Goal: Information Seeking & Learning: Find specific fact

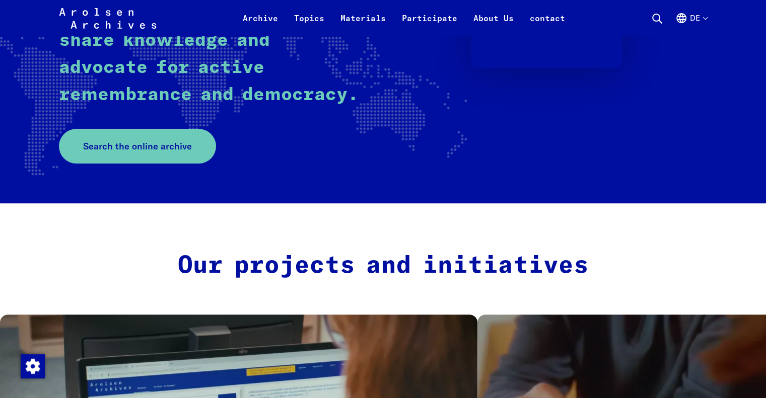
scroll to position [223, 0]
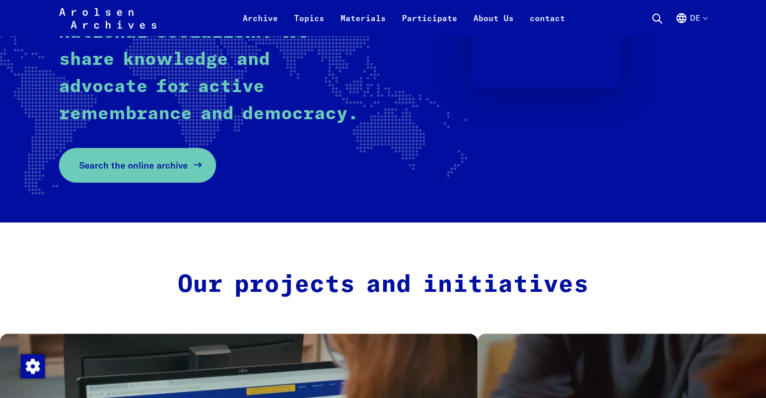
click at [147, 162] on font "Search the online archive" at bounding box center [133, 166] width 109 height 12
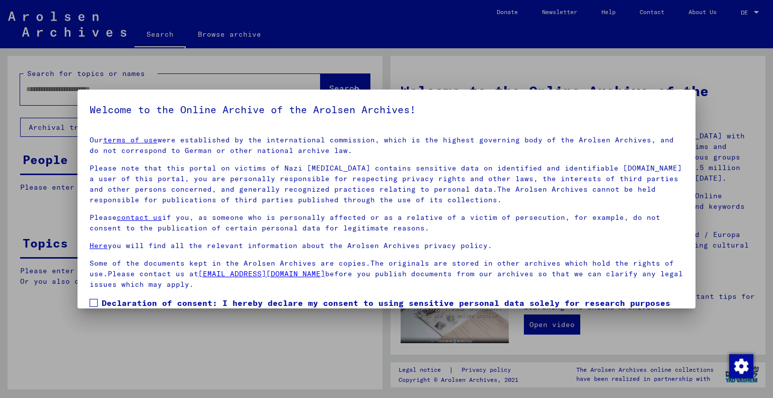
scroll to position [60, 0]
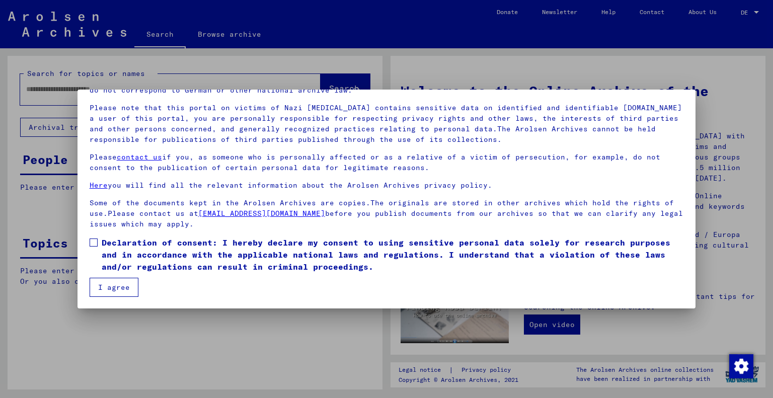
click at [94, 243] on span at bounding box center [94, 243] width 8 height 8
click at [113, 287] on font "I agree" at bounding box center [114, 287] width 32 height 9
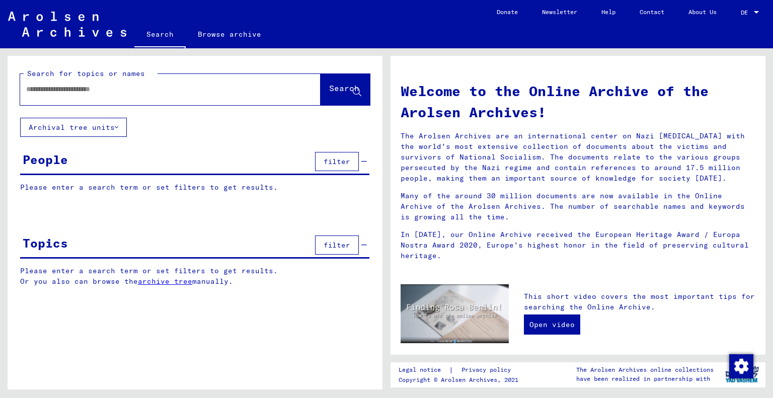
click at [28, 90] on input "text" at bounding box center [158, 89] width 264 height 11
type input "**********"
click at [329, 88] on font "Search" at bounding box center [344, 88] width 30 height 10
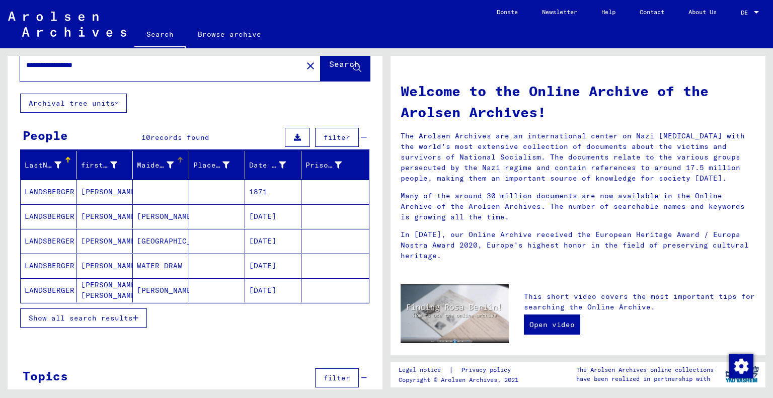
scroll to position [42, 0]
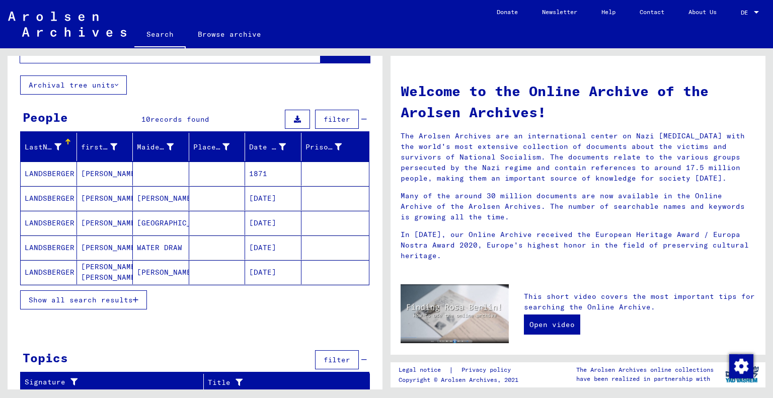
click at [82, 298] on font "Show all search results" at bounding box center [81, 300] width 104 height 9
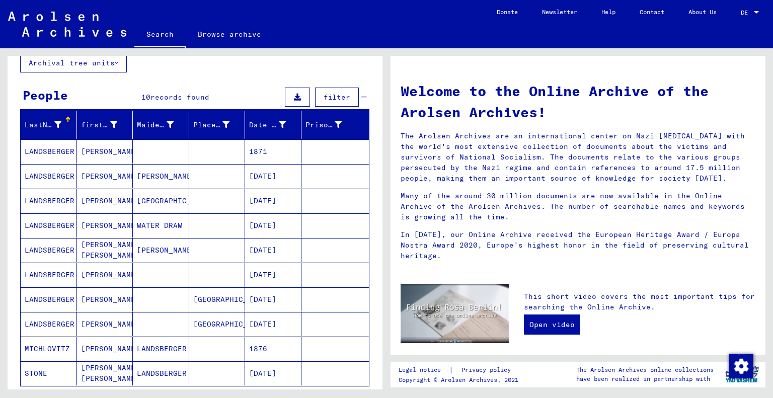
scroll to position [62, 0]
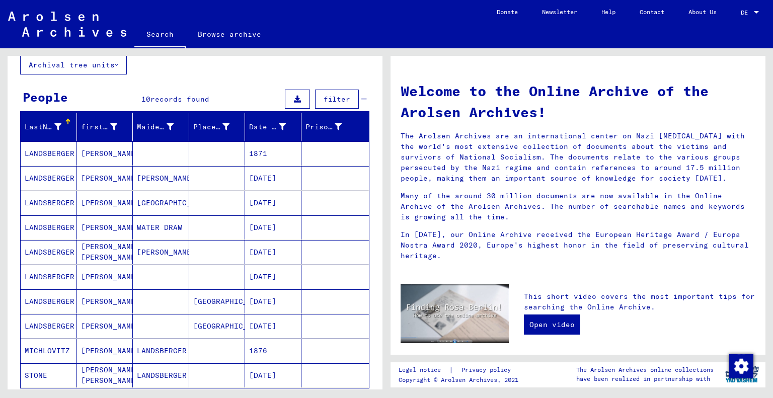
click at [42, 201] on font "LANDSBERGER" at bounding box center [50, 202] width 50 height 9
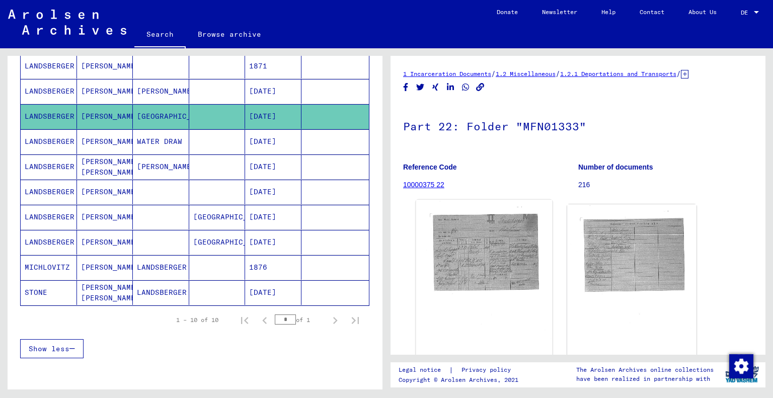
scroll to position [144, 0]
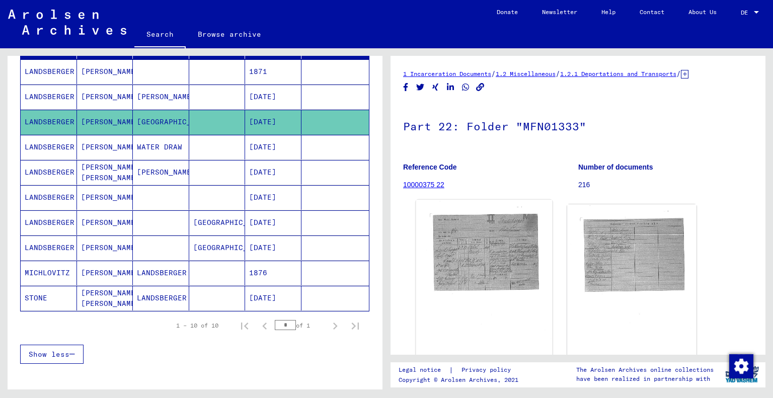
click at [471, 255] on img at bounding box center [484, 294] width 136 height 188
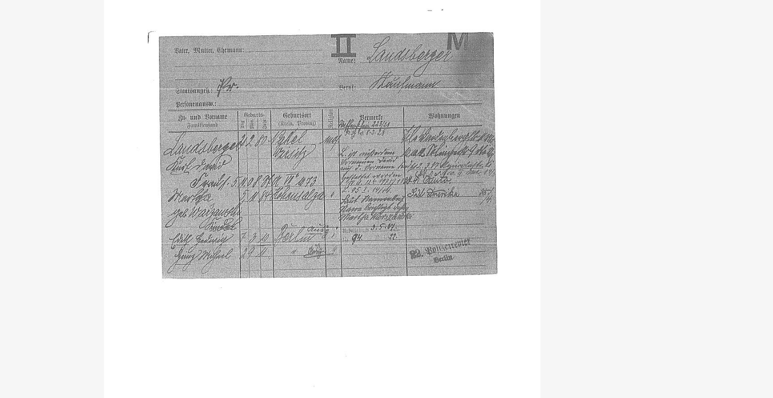
click at [591, 132] on img at bounding box center [387, 174] width 550 height 298
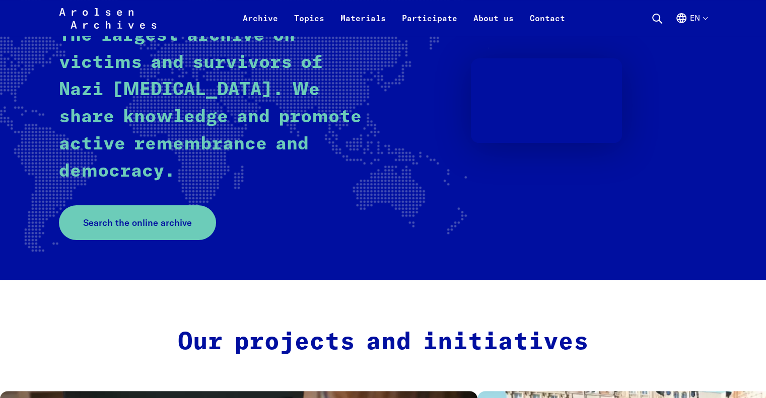
scroll to position [140, 0]
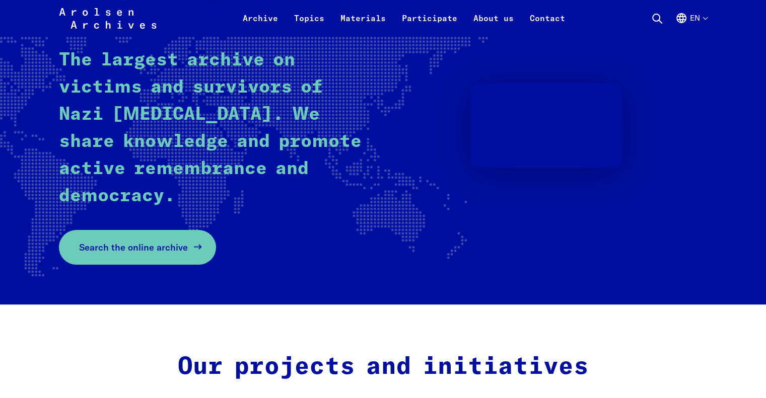
click at [156, 241] on span "Search the online archive" at bounding box center [133, 248] width 109 height 14
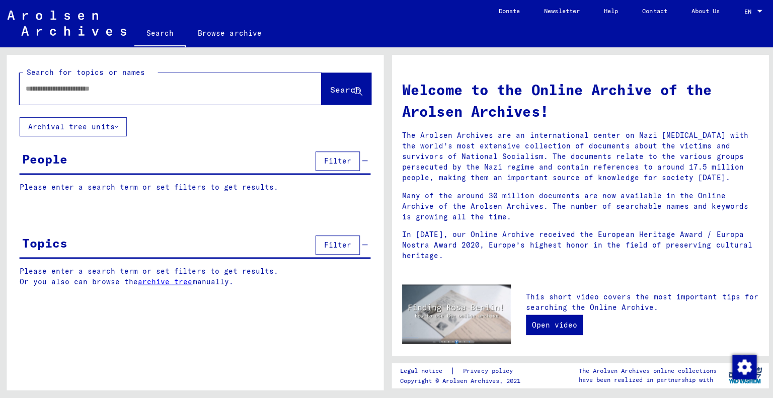
click at [41, 94] on input "text" at bounding box center [158, 89] width 264 height 11
type input "**********"
click at [329, 90] on span "Search" at bounding box center [344, 90] width 30 height 10
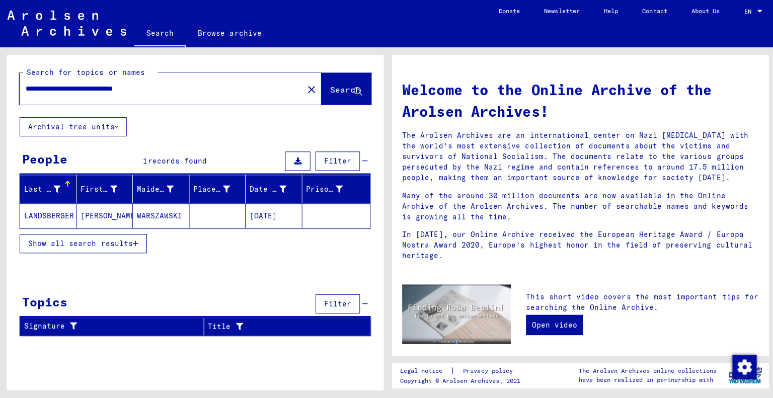
click at [298, 160] on icon at bounding box center [297, 161] width 7 height 7
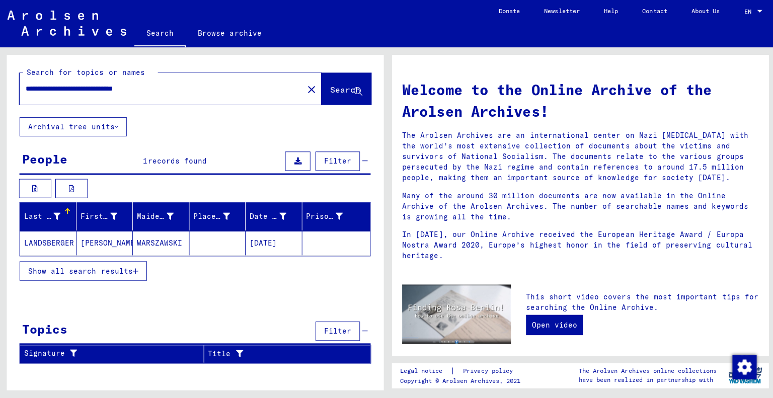
click at [46, 242] on mat-cell "LANDSBERGER" at bounding box center [49, 243] width 56 height 24
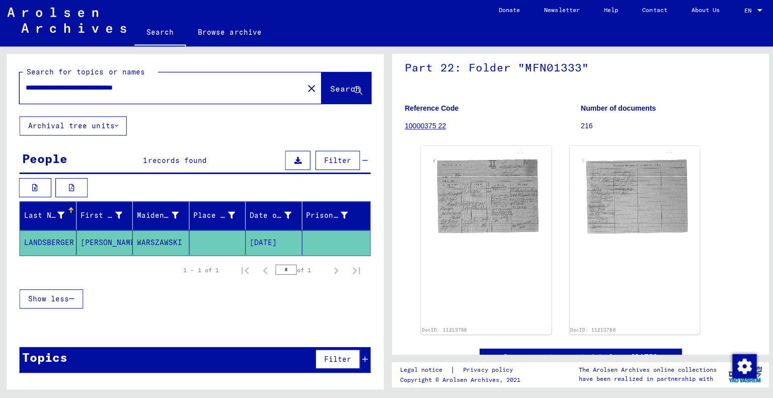
scroll to position [56, 0]
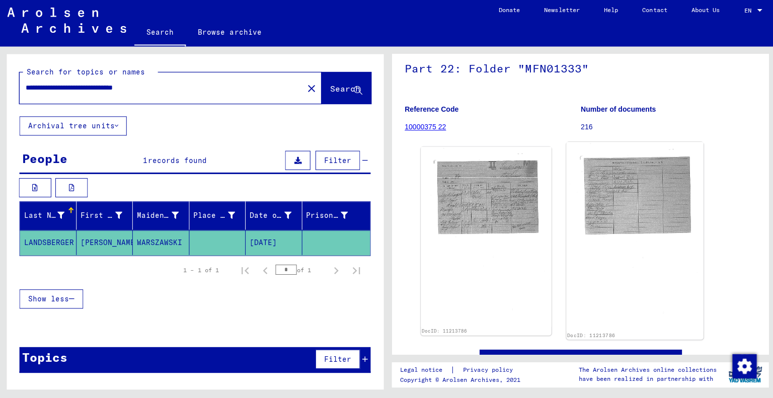
click at [602, 187] on img at bounding box center [632, 237] width 136 height 188
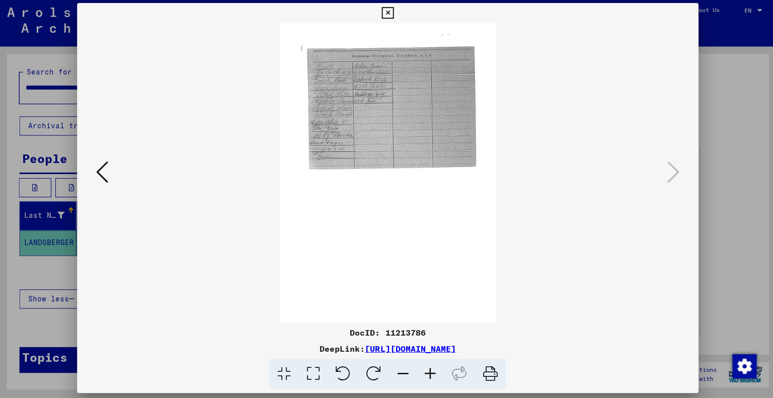
scroll to position [0, 0]
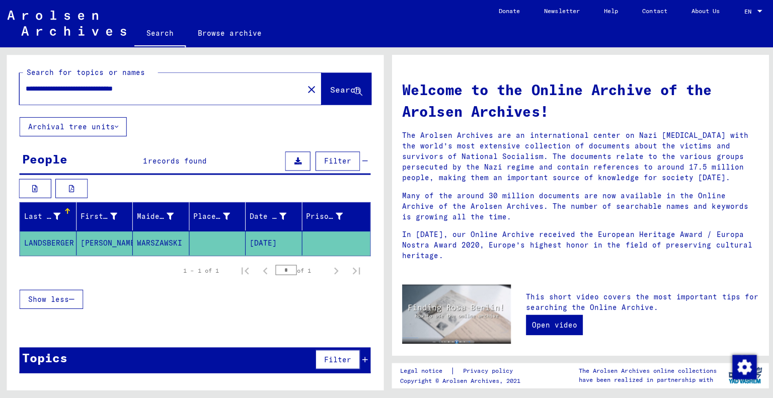
click at [53, 240] on mat-cell "LANDSBERGER" at bounding box center [49, 243] width 56 height 24
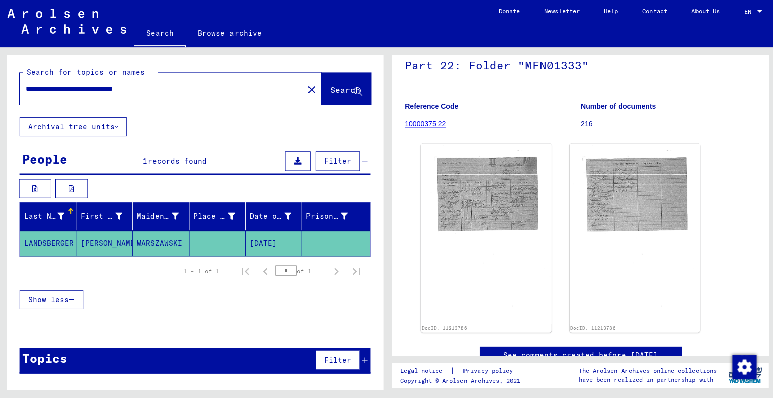
scroll to position [42, 0]
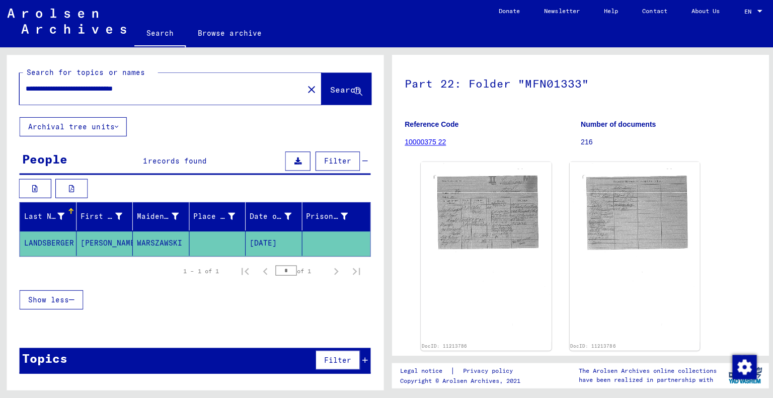
click at [420, 141] on link "10000375 22" at bounding box center [423, 142] width 41 height 8
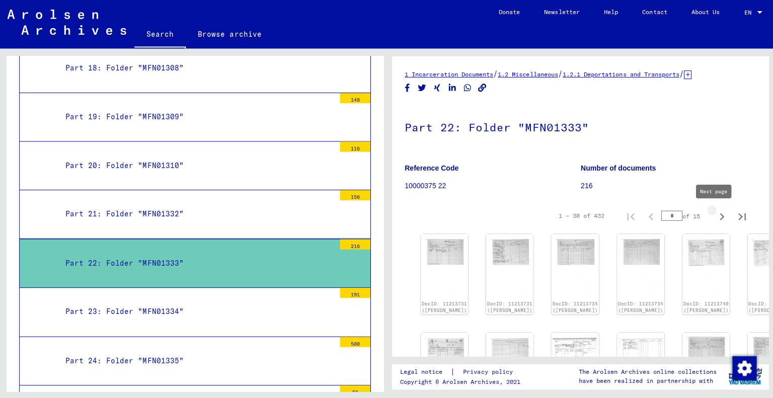
click at [712, 215] on icon "Next page" at bounding box center [719, 215] width 14 height 14
type input "*"
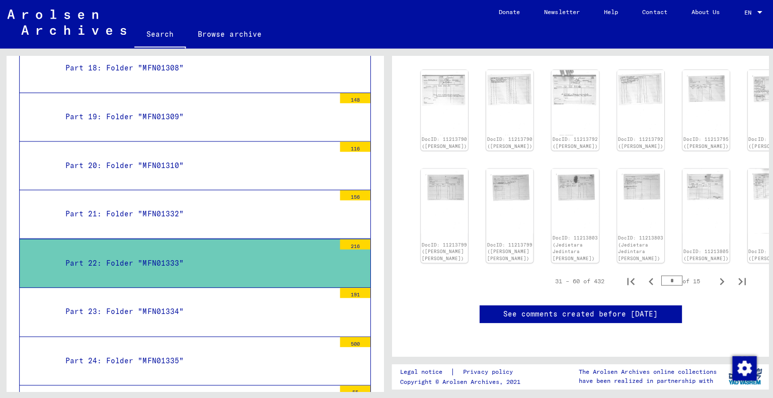
scroll to position [542, 0]
click at [717, 277] on icon "Next page" at bounding box center [719, 280] width 5 height 7
type input "*"
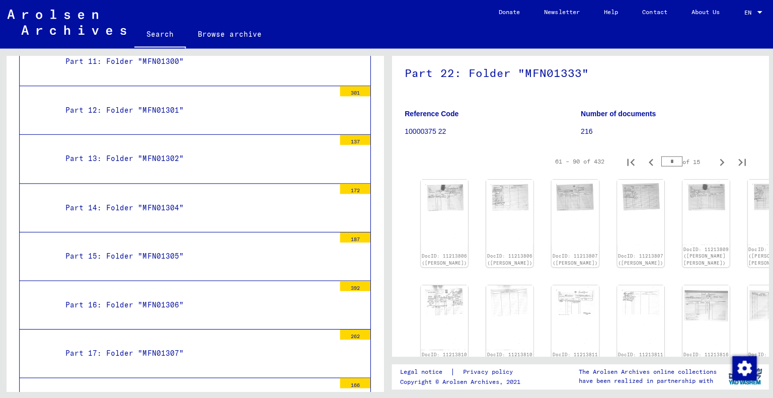
scroll to position [0, 0]
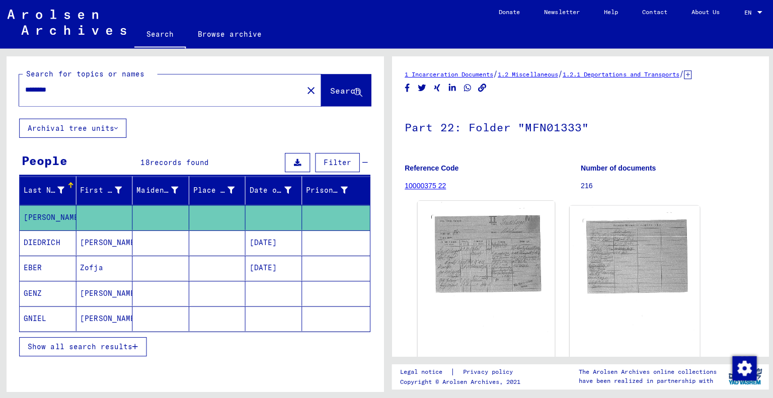
click at [452, 256] on img at bounding box center [484, 294] width 136 height 188
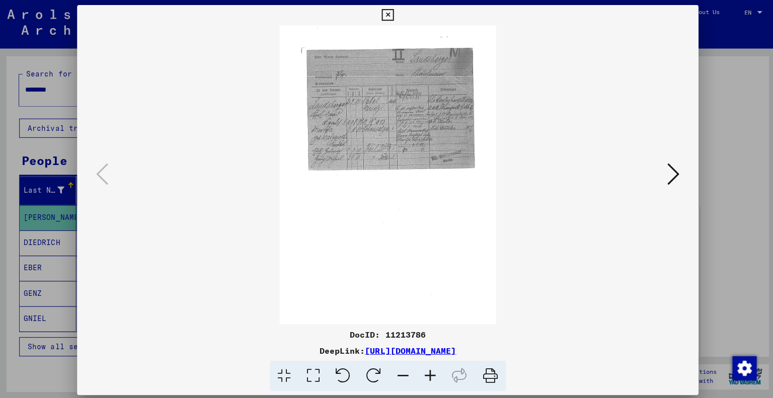
click at [396, 106] on img at bounding box center [387, 174] width 550 height 298
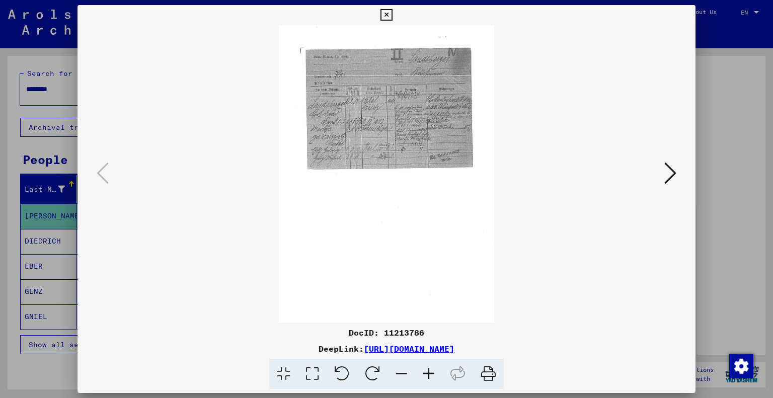
click at [382, 348] on link "https://collections.arolsen-archives.org/en/document/11213786" at bounding box center [409, 349] width 91 height 10
click at [387, 108] on img at bounding box center [387, 174] width 550 height 298
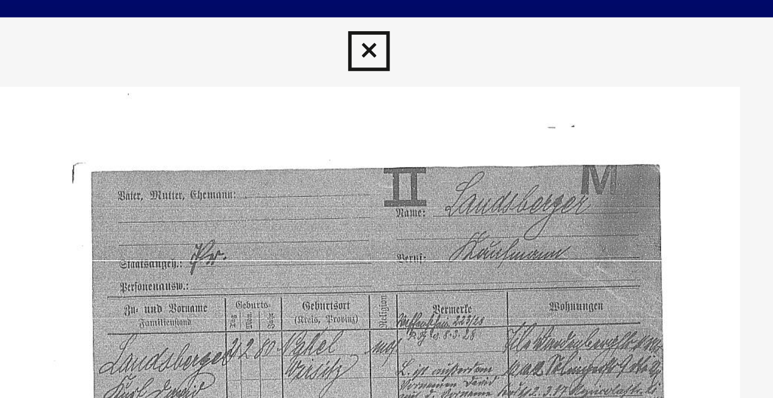
click at [356, 16] on div "DocID: 11213786 DeepLink: https://collections.arolsen-archives.org/en/document/…" at bounding box center [387, 197] width 619 height 385
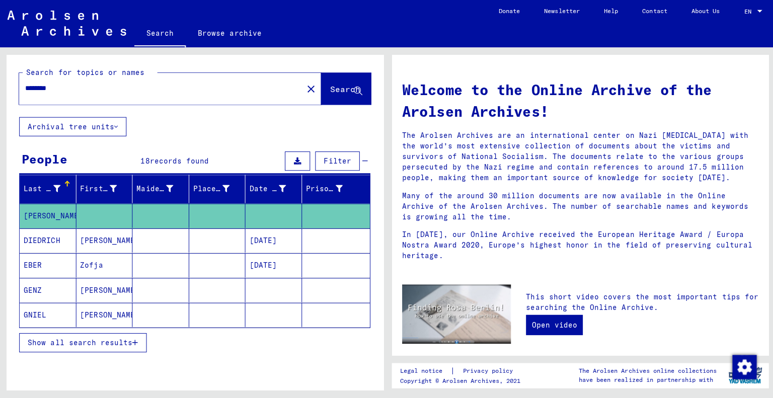
type input "**********"
